Goal: Transaction & Acquisition: Download file/media

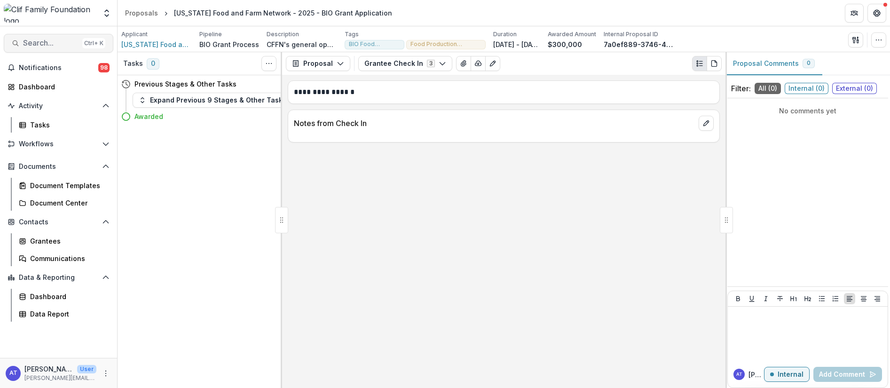
click at [42, 44] on span "Search..." at bounding box center [50, 43] width 55 height 9
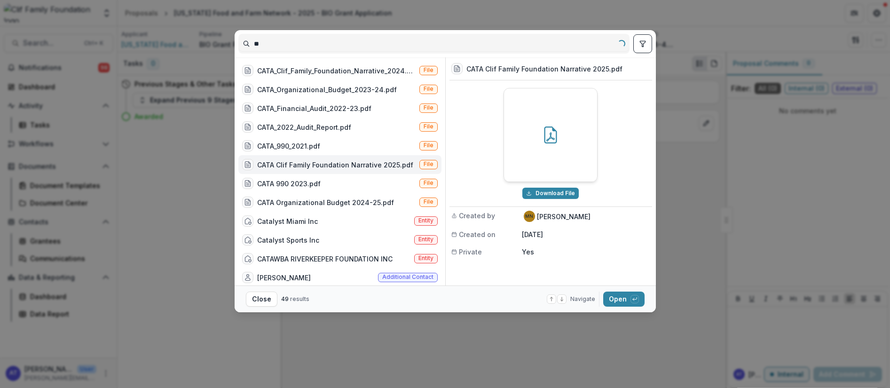
type input "*"
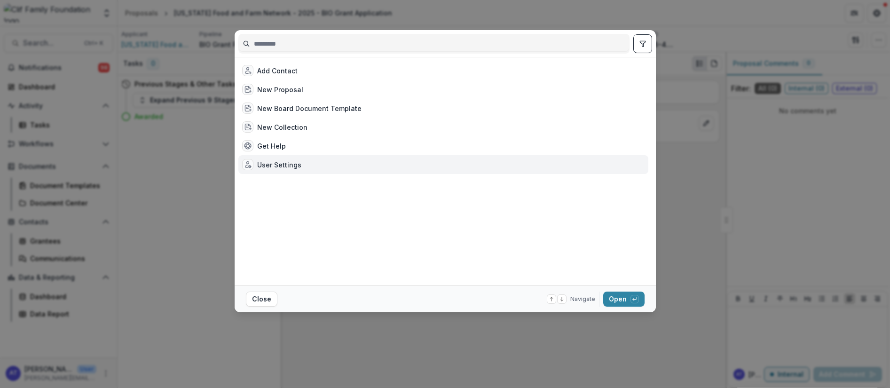
click at [487, 356] on div "Add Contact New Proposal New Board Document Template New Collection Get Help Us…" at bounding box center [445, 194] width 890 height 388
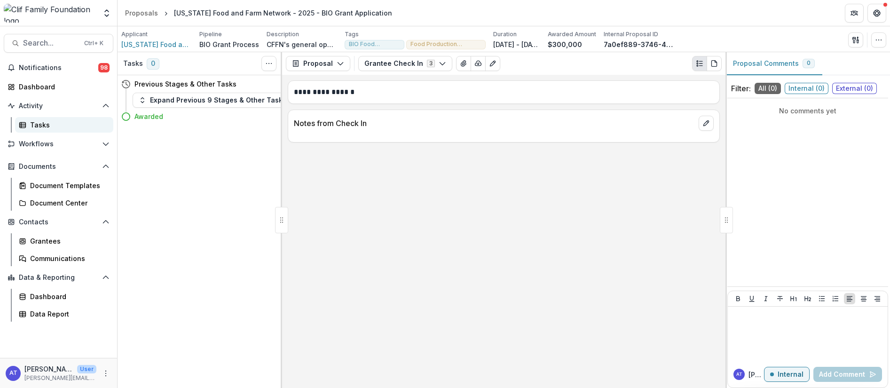
click at [35, 122] on div "Tasks" at bounding box center [68, 125] width 76 height 10
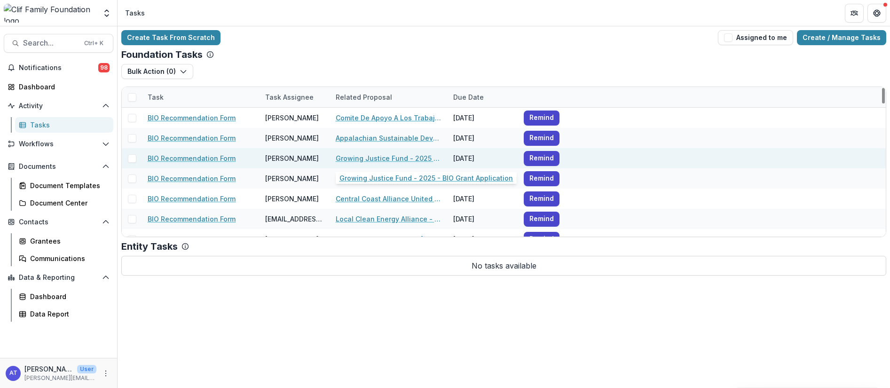
click at [345, 157] on link "Growing Justice Fund - 2025 - BIO Grant Application" at bounding box center [389, 158] width 106 height 10
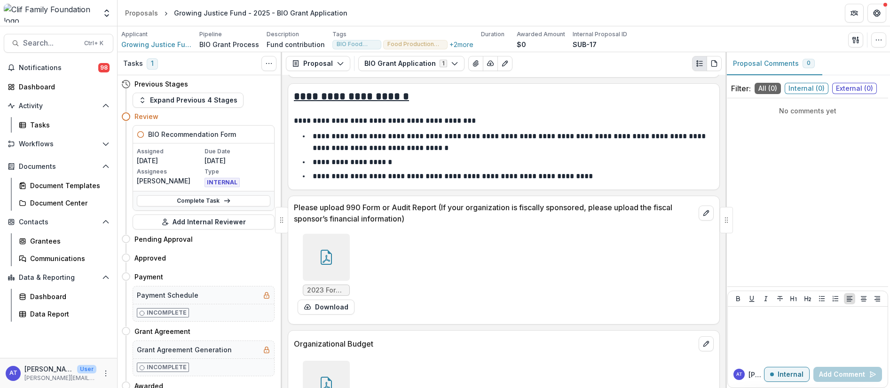
scroll to position [1693, 0]
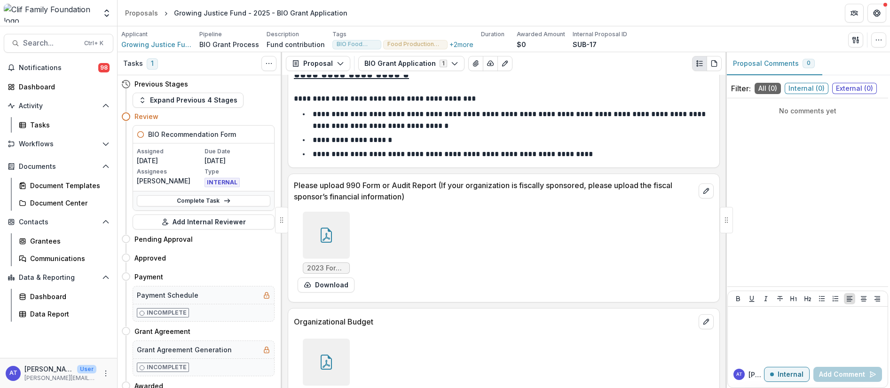
click at [327, 240] on icon at bounding box center [326, 235] width 15 height 15
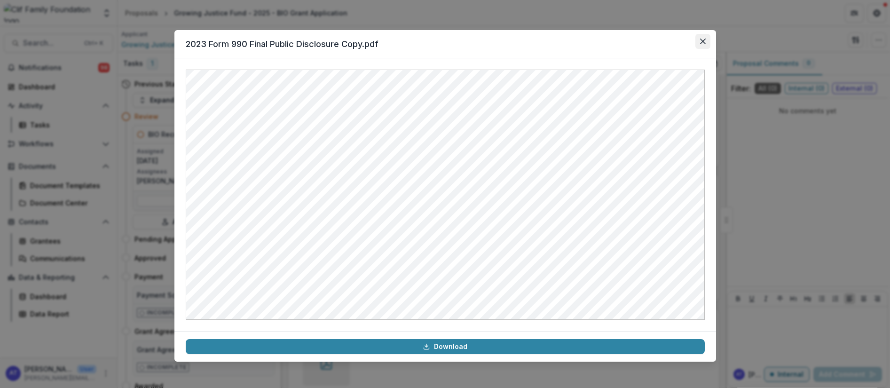
click at [701, 42] on icon "Close" at bounding box center [703, 42] width 6 height 6
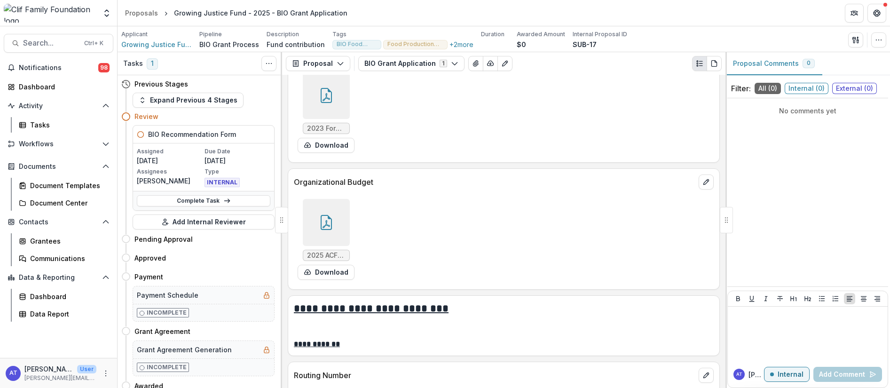
scroll to position [1834, 0]
click at [323, 226] on icon at bounding box center [327, 223] width 8 height 8
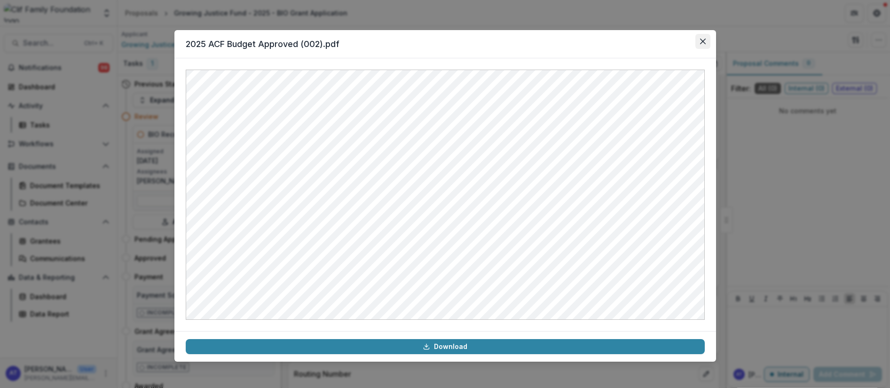
click at [700, 45] on button "Close" at bounding box center [702, 41] width 15 height 15
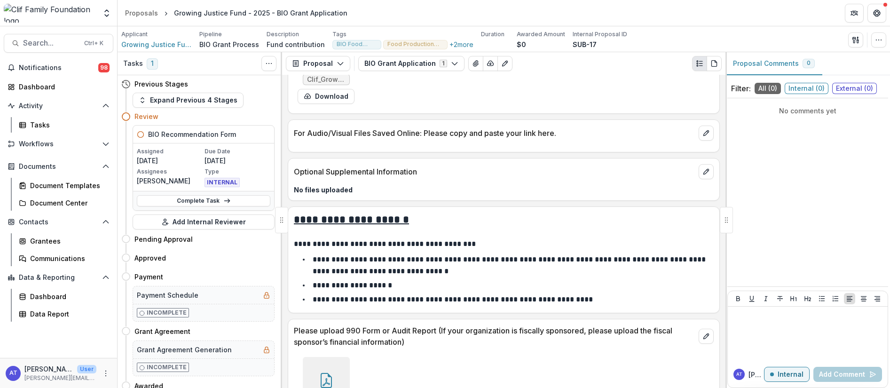
scroll to position [1410, 0]
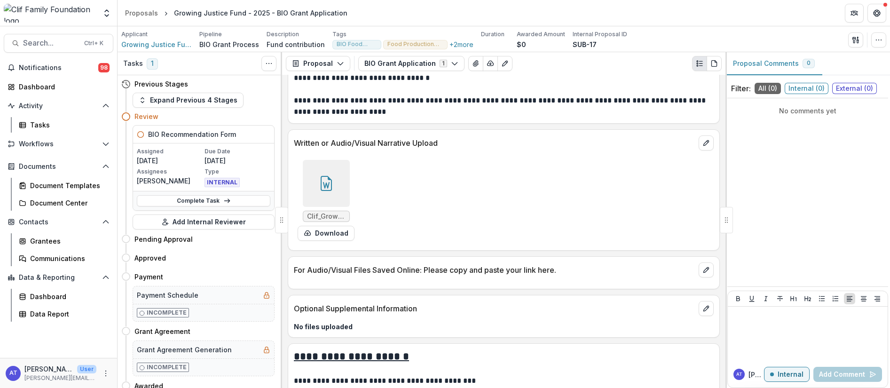
click at [327, 186] on icon at bounding box center [326, 183] width 15 height 15
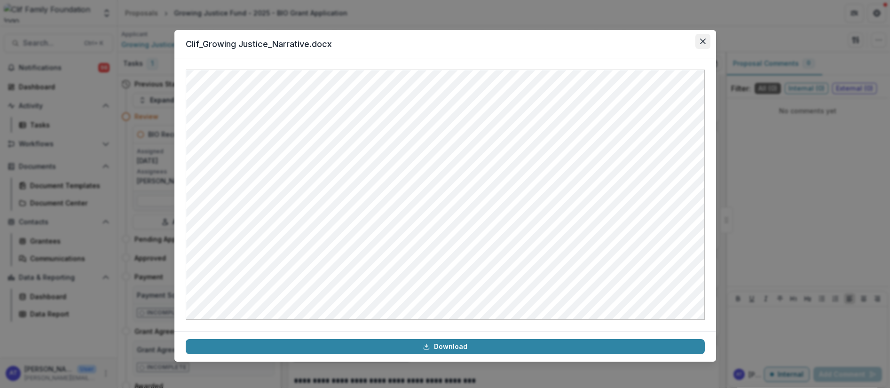
click at [702, 41] on icon "Close" at bounding box center [703, 42] width 6 height 6
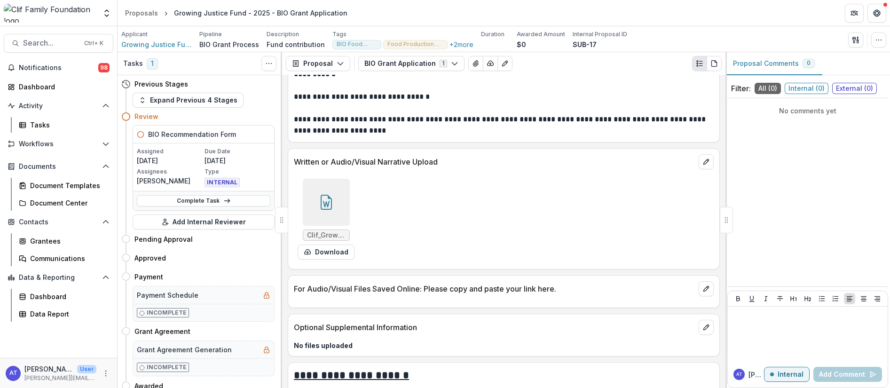
scroll to position [1462, 0]
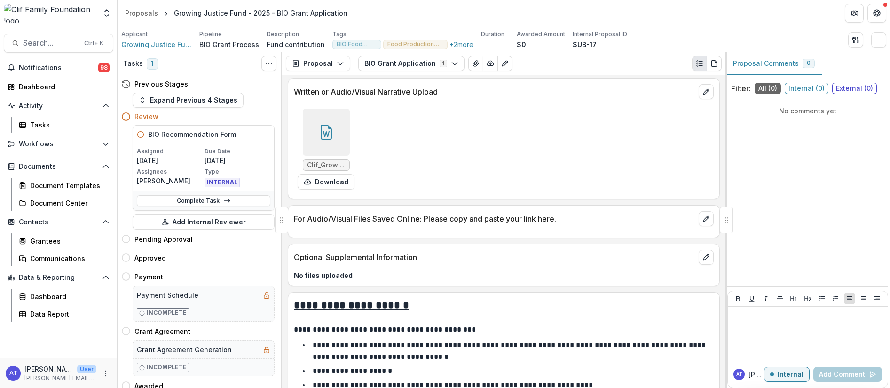
click at [330, 135] on icon at bounding box center [326, 132] width 15 height 15
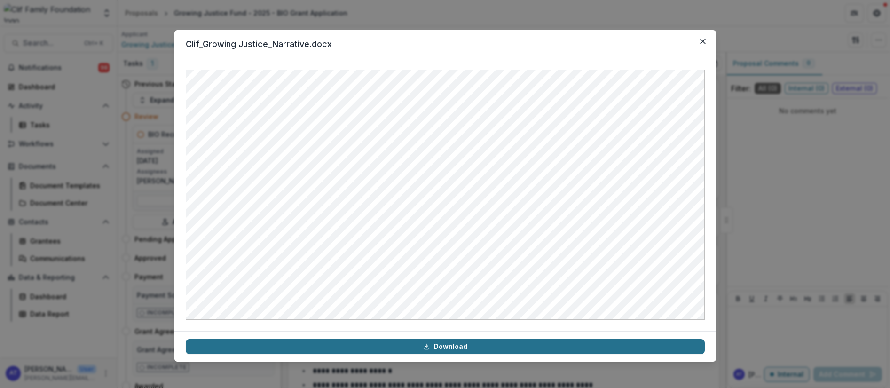
click at [446, 347] on link "Download" at bounding box center [445, 346] width 519 height 15
